Goal: Information Seeking & Learning: Learn about a topic

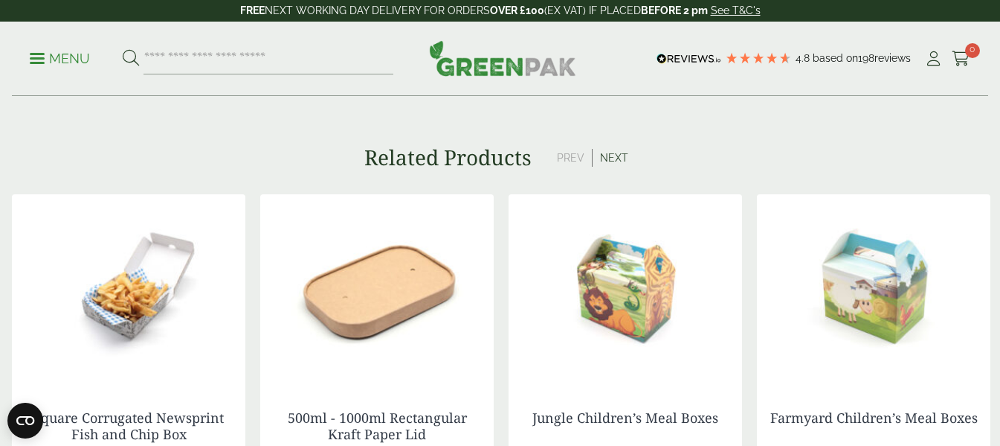
scroll to position [1116, 0]
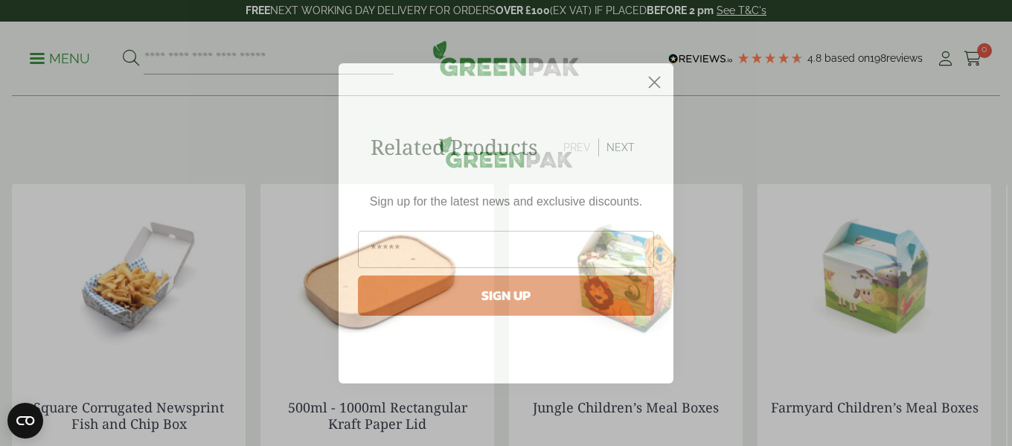
click at [649, 76] on circle "Close dialog" at bounding box center [654, 81] width 25 height 25
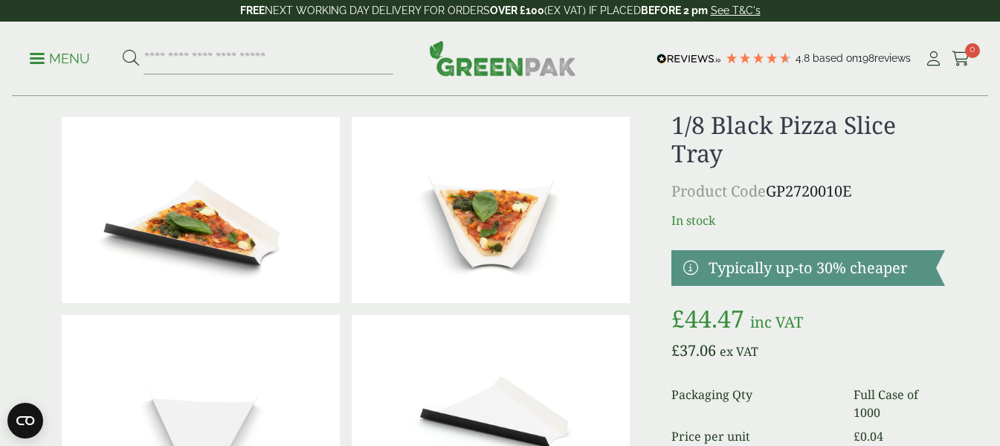
scroll to position [0, 0]
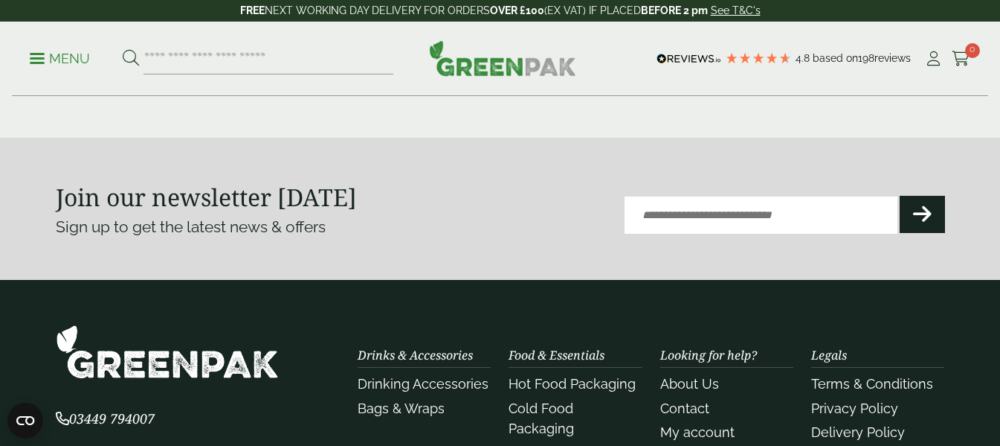
scroll to position [1785, 0]
